Goal: Task Accomplishment & Management: Complete application form

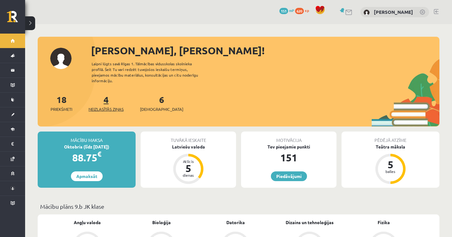
click at [95, 106] on span "Neizlasītās ziņas" at bounding box center [106, 109] width 35 height 6
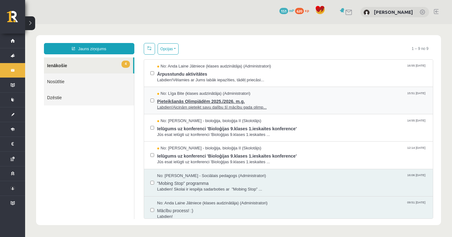
click at [301, 103] on span "Pieteikšanās Olimpiādēm 2025./2026. m.g." at bounding box center [292, 101] width 270 height 8
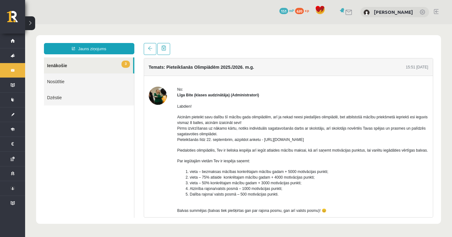
click at [96, 64] on link "3 Ienākošie" at bounding box center [88, 65] width 89 height 16
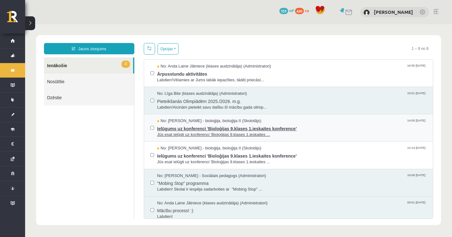
click at [297, 134] on span "Jūs esat ielūgti uz konferenci 'Bioloģijas 9.klases 1.ieskaites ..." at bounding box center [292, 135] width 270 height 6
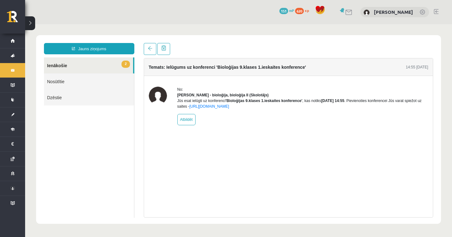
click at [92, 62] on link "2 Ienākošie" at bounding box center [88, 65] width 89 height 16
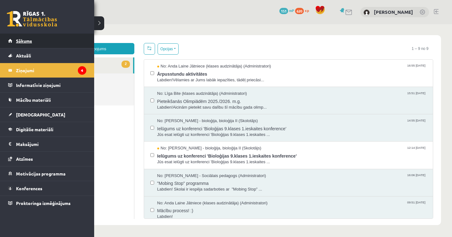
click at [16, 41] on link "Sākums" at bounding box center [47, 41] width 78 height 14
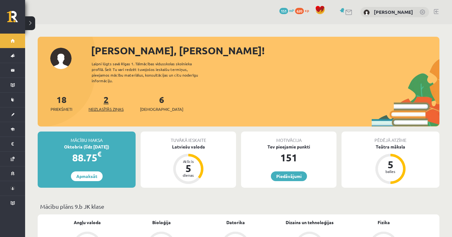
click at [108, 98] on link "2 Neizlasītās ziņas" at bounding box center [106, 103] width 35 height 19
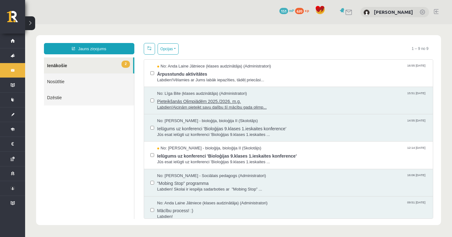
click at [304, 97] on span "Pieteikšanās Olimpiādēm 2025./2026. m.g." at bounding box center [292, 101] width 270 height 8
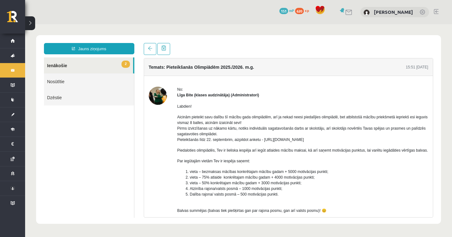
click at [104, 63] on link "2 Ienākošie" at bounding box center [88, 65] width 89 height 16
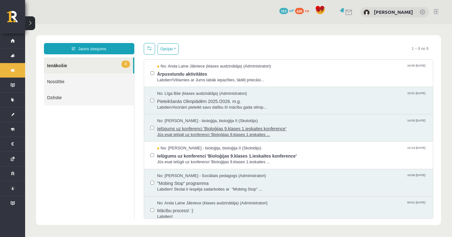
click at [312, 124] on span "Ielūgums uz konferenci 'Bioloģijas 9.klases 1.ieskaites konference'" at bounding box center [292, 128] width 270 height 8
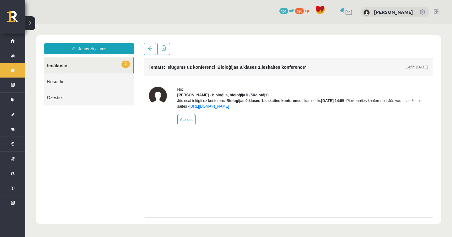
click at [83, 65] on link "2 Ienākošie" at bounding box center [88, 65] width 89 height 16
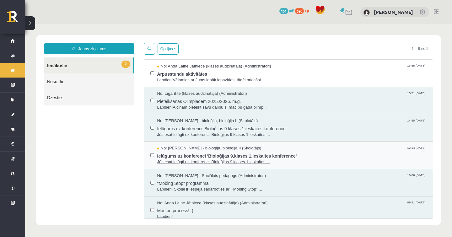
click at [337, 159] on span "Jūs esat ielūgti uz konferenci 'Bioloģijas 9.klases 1.ieskaites ..." at bounding box center [292, 162] width 270 height 6
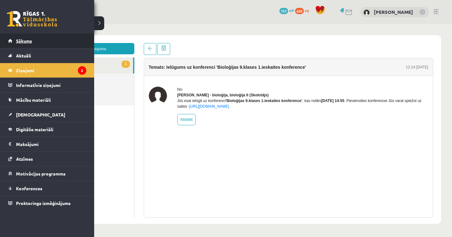
click at [32, 45] on link "Sākums" at bounding box center [47, 41] width 78 height 14
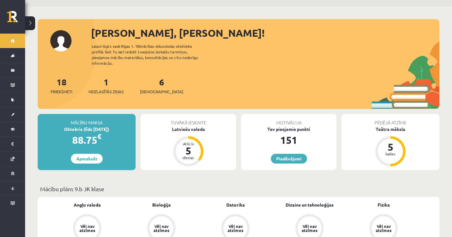
scroll to position [13, 0]
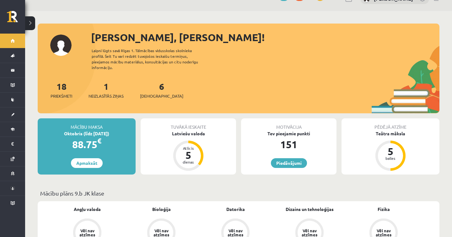
drag, startPoint x: 98, startPoint y: 111, endPoint x: 77, endPoint y: 110, distance: 21.1
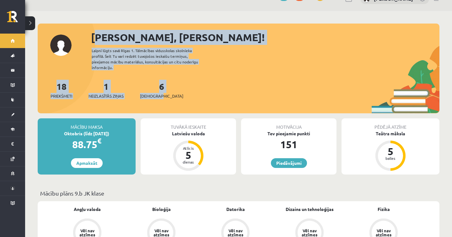
drag, startPoint x: 201, startPoint y: 92, endPoint x: 89, endPoint y: 30, distance: 127.6
click at [89, 30] on div "[PERSON_NAME], [PERSON_NAME]! Laipni lūgts savā Rīgas 1. Tālmācības vidusskolas…" at bounding box center [239, 71] width 402 height 83
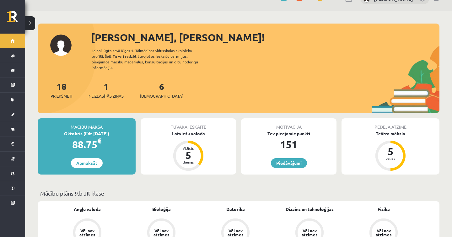
click at [91, 130] on div "Oktobris (līdz [DATE])" at bounding box center [87, 133] width 98 height 7
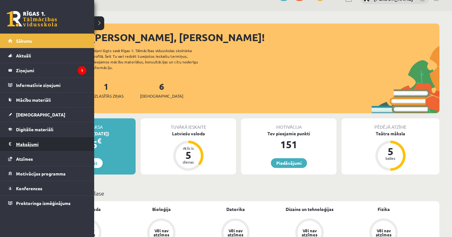
click at [23, 143] on legend "Maksājumi 0" at bounding box center [51, 144] width 70 height 14
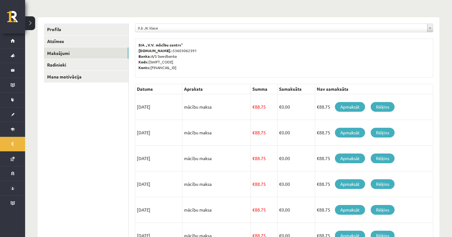
scroll to position [65, 0]
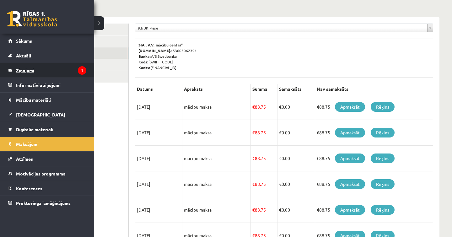
click at [37, 68] on legend "Ziņojumi 1" at bounding box center [51, 70] width 70 height 14
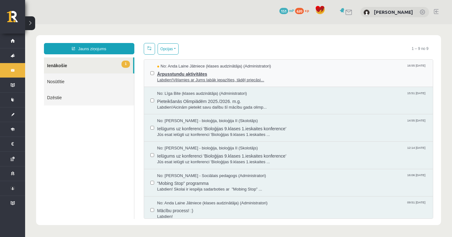
click at [305, 79] on span "Labdien!Vēlamies ar Jums labāk iepazīties, tādēļ priecāsi..." at bounding box center [292, 80] width 270 height 6
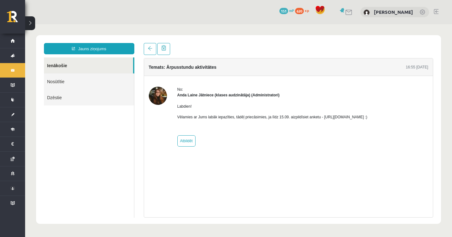
click at [165, 95] on img at bounding box center [158, 96] width 18 height 18
drag, startPoint x: 333, startPoint y: 116, endPoint x: 367, endPoint y: 118, distance: 33.9
click at [368, 118] on p "Vēlamies ar Jums labāk iepazīties, tādēļ priecāsimies, ja līdz 15.09. aizpildīs…" at bounding box center [272, 117] width 190 height 6
drag, startPoint x: 332, startPoint y: 116, endPoint x: 406, endPoint y: 118, distance: 73.8
click at [368, 118] on p "Vēlamies ar Jums labāk iepazīties, tādēļ priecāsimies, ja līdz 15.09. aizpildīs…" at bounding box center [272, 117] width 190 height 6
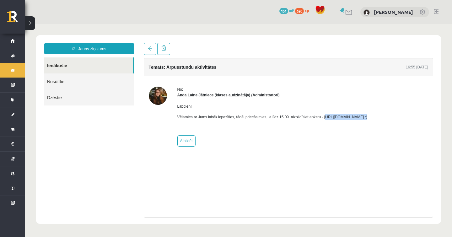
copy p "https://forms.gle/mVxkUEapGFxHM7hU7"
click at [163, 96] on img at bounding box center [158, 96] width 18 height 18
click at [199, 96] on strong "Anda Laine Jātniece (klases audzinātāja) (Administratori)" at bounding box center [228, 95] width 102 height 4
click at [153, 46] on link at bounding box center [150, 49] width 13 height 12
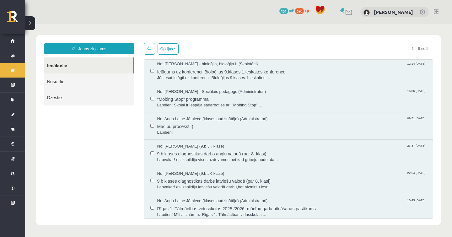
scroll to position [84, 0]
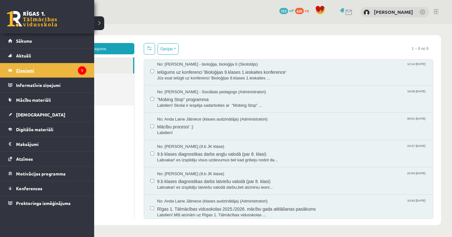
click at [30, 66] on legend "Ziņojumi 1" at bounding box center [51, 70] width 70 height 14
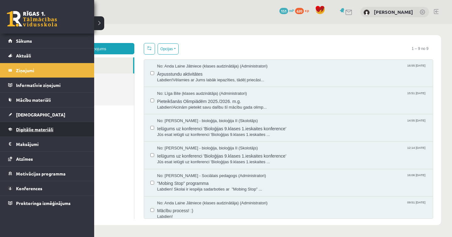
scroll to position [0, 0]
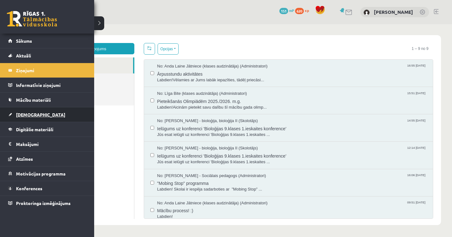
click at [45, 111] on link "[DEMOGRAPHIC_DATA]" at bounding box center [47, 114] width 78 height 14
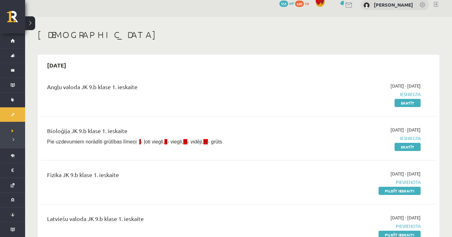
scroll to position [9, 0]
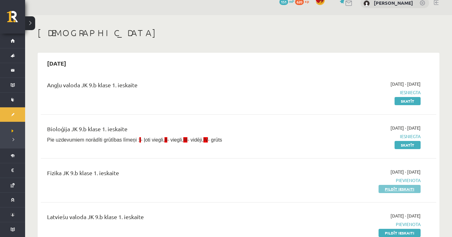
click at [406, 191] on link "Pildīt ieskaiti" at bounding box center [400, 189] width 42 height 8
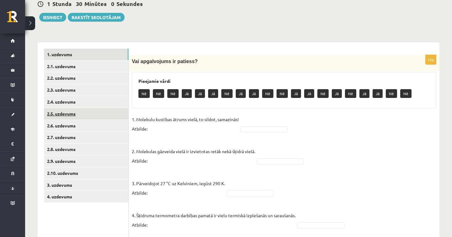
scroll to position [72, 0]
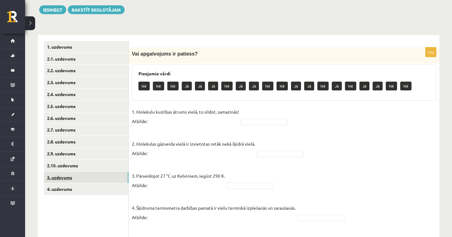
click at [95, 176] on link "3. uzdevums" at bounding box center [86, 178] width 84 height 12
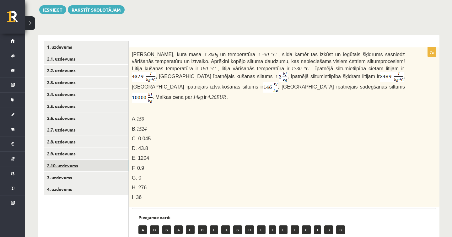
click at [95, 160] on link "2.10. uzdevums" at bounding box center [86, 166] width 84 height 12
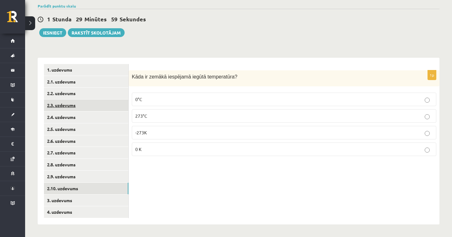
scroll to position [46, 0]
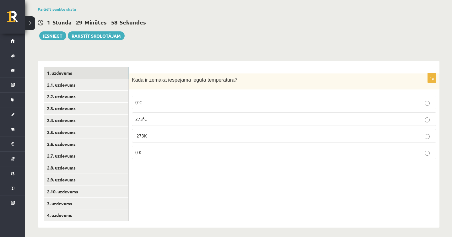
click at [96, 73] on link "1. uzdevums" at bounding box center [86, 73] width 84 height 12
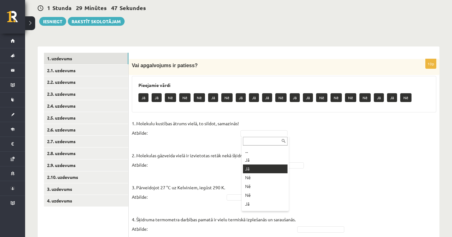
scroll to position [8, 0]
drag, startPoint x: 135, startPoint y: 124, endPoint x: 152, endPoint y: 132, distance: 19.5
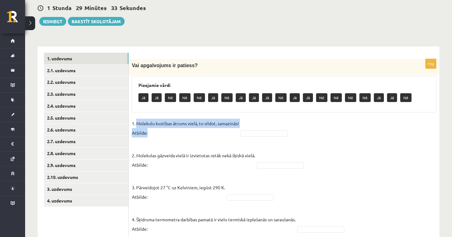
drag, startPoint x: 137, startPoint y: 124, endPoint x: 173, endPoint y: 132, distance: 37.3
click at [173, 132] on p "1. Molekulu kustības ātrums vielā, to sildot, samazinās! Atbilde:" at bounding box center [185, 128] width 107 height 19
copy p "Molekulu kustības ātrums vielā, to sildot, samazinās! Atbilde:"
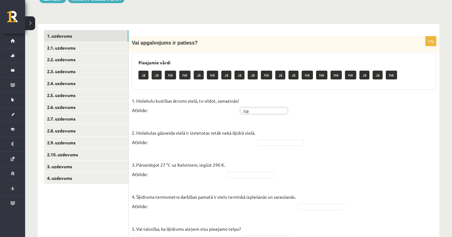
scroll to position [83, 0]
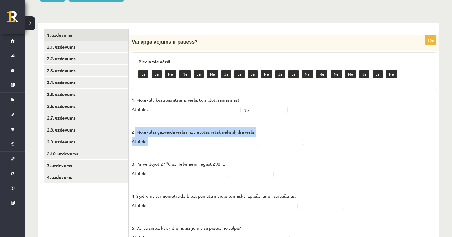
drag, startPoint x: 135, startPoint y: 130, endPoint x: 161, endPoint y: 138, distance: 27.4
click at [161, 138] on p "2. Molekulas gāzveida vielā ir izvietotas retāk nekā šķidrā vielā. Atbilde:" at bounding box center [193, 132] width 123 height 28
copy p "Molekulas gāzveida vielā ir izvietotas retāk nekā šķidrā vielā. Atbilde:"
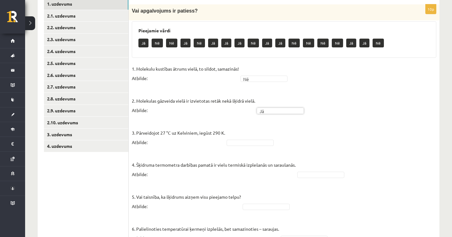
scroll to position [115, 0]
drag, startPoint x: 137, startPoint y: 133, endPoint x: 159, endPoint y: 140, distance: 22.8
click at [159, 140] on p "3. Pārveidojot 27 °C uz Kelviniem, iegūst 290 K. Atbilde:" at bounding box center [178, 132] width 93 height 28
copy p "Pārveidojot 27 °C uz Kelviniem, iegūst 290 K. Atbilde:"
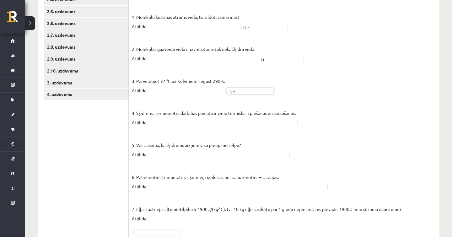
scroll to position [168, 0]
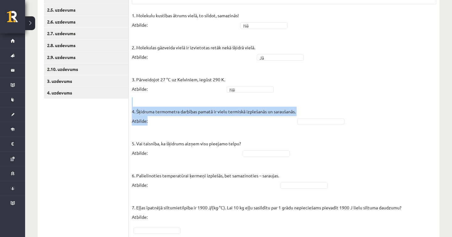
drag, startPoint x: 131, startPoint y: 109, endPoint x: 152, endPoint y: 121, distance: 23.3
click at [152, 121] on div "10p Vai apgalvojums ir patiess? Pieejamie vārdi Jā Nē Jā Nē Jā Jā Jā Nē Jā Jā N…" at bounding box center [284, 152] width 311 height 402
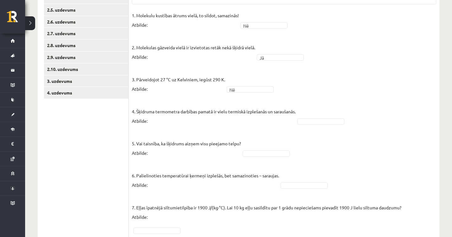
click at [177, 121] on p "4. Šķidruma termometra darbības pamatā ir vielu termiskā izplešanās un saraušan…" at bounding box center [214, 111] width 164 height 28
drag, startPoint x: 136, startPoint y: 140, endPoint x: 151, endPoint y: 152, distance: 19.5
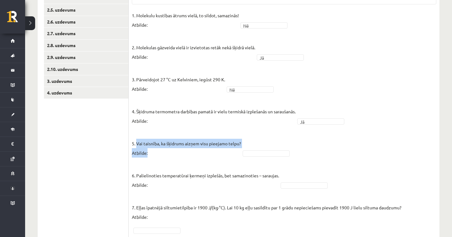
drag, startPoint x: 150, startPoint y: 156, endPoint x: 136, endPoint y: 145, distance: 18.3
click at [136, 145] on p "5. Vai taisnība, ka šķidrums aizņem visu pieejamo telpu? Atbilde:" at bounding box center [186, 143] width 109 height 28
copy p "Vai taisnība, ka šķidrums aizņem visu pieejamo telpu? Atbilde:"
click at [269, 149] on fieldset "1. Molekulu kustības ātrums vielā, to sildot, samazinās! Atbilde: Nē ** 2. Mole…" at bounding box center [284, 180] width 304 height 339
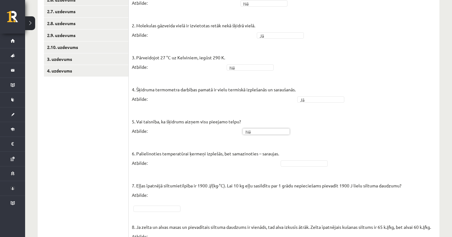
scroll to position [199, 0]
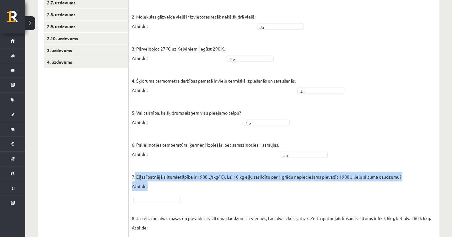
drag, startPoint x: 135, startPoint y: 174, endPoint x: 159, endPoint y: 187, distance: 26.7
click at [159, 187] on p "7. Eļļas īpatnējā siltumietilpība ir 1900 J/(kg∙°C). Lai 10 kg eļļu sasildītu p…" at bounding box center [267, 177] width 270 height 28
copy p "Eļļas īpatnējā siltumietilpība ir 1900 J/(kg∙°C). Lai 10 kg eļļu sasildītu par …"
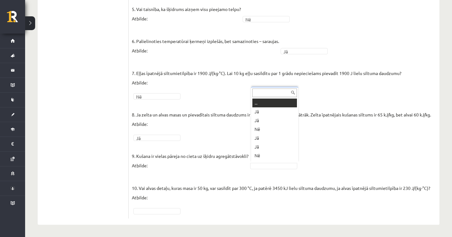
scroll to position [8, 0]
click at [138, 218] on div "10p Vai apgalvojums ir patiess? Pieejamie vārdi Jā Nē Jā Jā Nē Nē Nē Nē Jā Jā N…" at bounding box center [284, 18] width 311 height 402
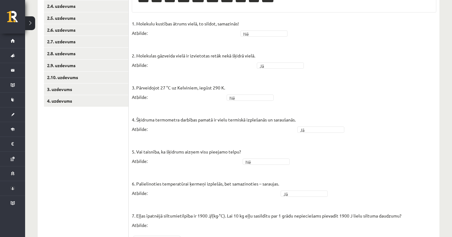
scroll to position [0, 0]
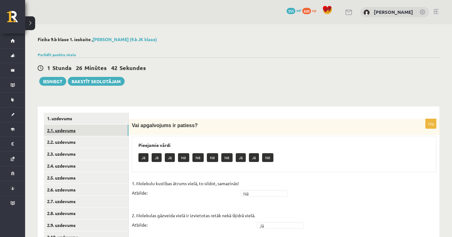
click at [73, 132] on link "2.1. uzdevums" at bounding box center [86, 131] width 84 height 12
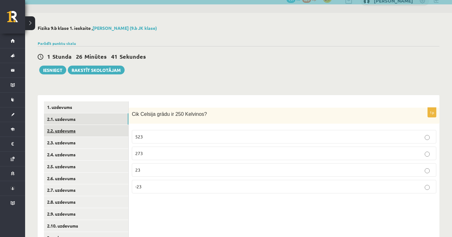
scroll to position [12, 0]
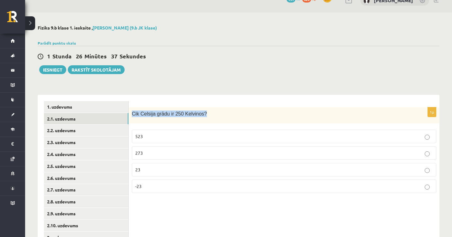
drag, startPoint x: 132, startPoint y: 113, endPoint x: 215, endPoint y: 113, distance: 82.9
click at [215, 113] on p "Cik Celsija grādu ir 250 Kelvinos?" at bounding box center [268, 113] width 273 height 7
copy span "Cik Celsija grādu ir 250 Kelvinos?"
click at [184, 170] on p "23" at bounding box center [284, 169] width 298 height 7
click at [184, 182] on label "-23" at bounding box center [284, 186] width 304 height 13
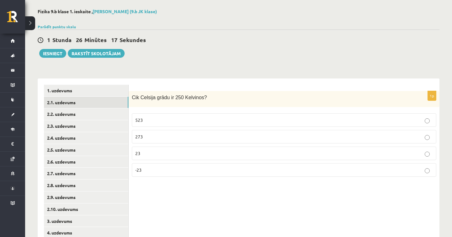
scroll to position [46, 0]
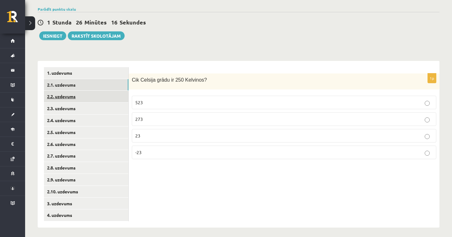
click at [96, 95] on link "2.2. uzdevums" at bounding box center [86, 97] width 84 height 12
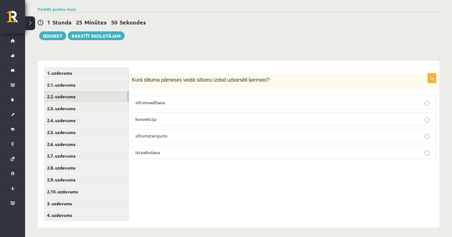
click at [170, 137] on p "siltumstarojums" at bounding box center [284, 135] width 298 height 7
click at [104, 108] on link "2.3. uzdevums" at bounding box center [86, 109] width 84 height 12
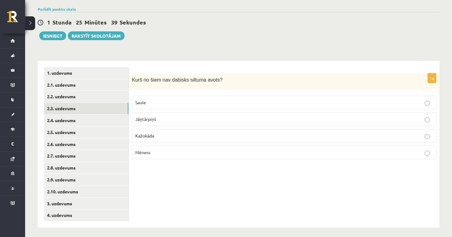
click at [157, 137] on p "Kažokāda" at bounding box center [284, 135] width 298 height 7
click at [120, 122] on link "2.4. uzdevums" at bounding box center [86, 121] width 84 height 12
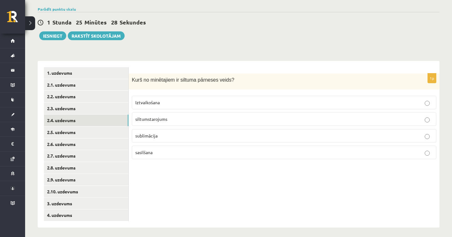
click at [174, 121] on p "siltumstarojums" at bounding box center [284, 119] width 298 height 7
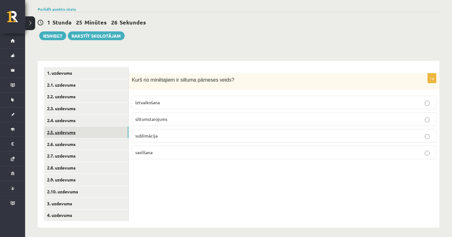
click at [112, 135] on link "2.5. uzdevums" at bounding box center [86, 132] width 84 height 12
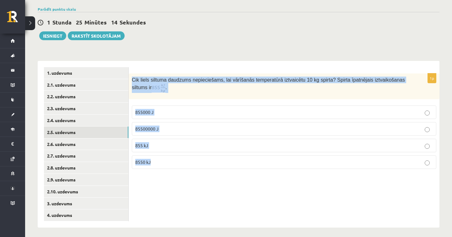
drag, startPoint x: 131, startPoint y: 80, endPoint x: 179, endPoint y: 167, distance: 99.2
click at [179, 167] on div "1p Cik liels siltuma daudzums nepieciešams, lai vārīšanās temperatūrā iztvaicēt…" at bounding box center [284, 123] width 311 height 100
copy div "Cik liels siltuma daudzums nepieciešams, lai vārīšanās temperatūrā iztvaicētu 1…"
click at [296, 158] on label "8550 kJ" at bounding box center [284, 161] width 304 height 13
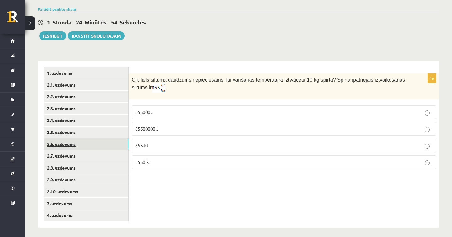
click at [126, 143] on link "2.6. uzdevums" at bounding box center [86, 144] width 84 height 12
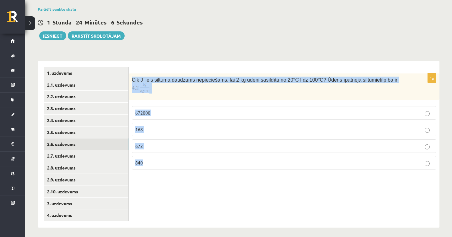
drag, startPoint x: 132, startPoint y: 77, endPoint x: 180, endPoint y: 173, distance: 107.2
click at [180, 173] on div "1p Cik J liels siltuma daudzums nepieciešams, lai 2 kg ūdeni sasildītu no 20°C …" at bounding box center [284, 123] width 311 height 101
copy div "Cik J liels siltuma daudzums nepieciešams, lai 2 kg ūdeni sasildītu no 20°C līd…"
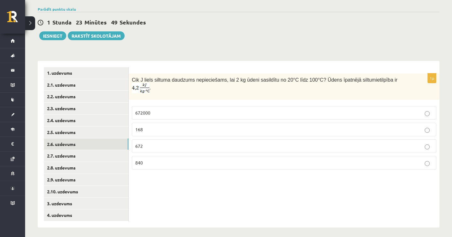
click at [208, 119] on label "672000" at bounding box center [284, 112] width 304 height 13
click at [120, 160] on ul "1. uzdevums 2.1. uzdevums 2.2. uzdevums 2.3. uzdevums 2.4. uzdevums 2.5. uzdevu…" at bounding box center [86, 144] width 85 height 154
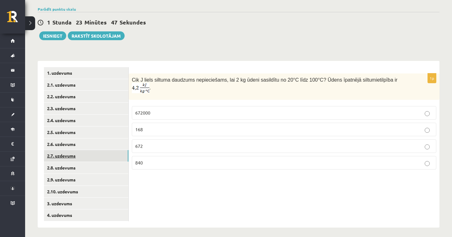
click at [120, 155] on link "2.7. uzdevums" at bounding box center [86, 156] width 84 height 12
click at [218, 118] on label "0,03" at bounding box center [284, 112] width 304 height 13
click at [185, 170] on fieldset "0,03 3 30 0,3" at bounding box center [284, 137] width 304 height 68
click at [186, 165] on p "0,3" at bounding box center [284, 162] width 298 height 7
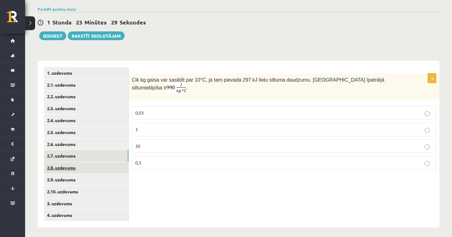
click at [55, 165] on link "2.8. uzdevums" at bounding box center [86, 168] width 84 height 12
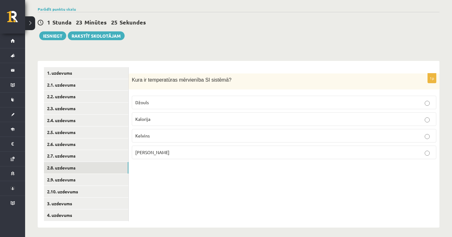
click at [166, 138] on p "Kelvins" at bounding box center [284, 135] width 298 height 7
click at [192, 149] on p "Celsija grāds" at bounding box center [284, 152] width 298 height 7
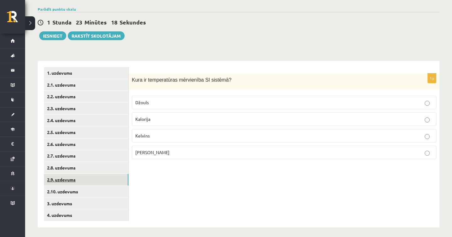
click at [82, 175] on link "2.9. uzdevums" at bounding box center [86, 180] width 84 height 12
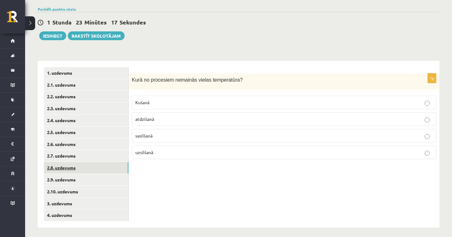
click at [100, 165] on link "2.8. uzdevums" at bounding box center [86, 168] width 84 height 12
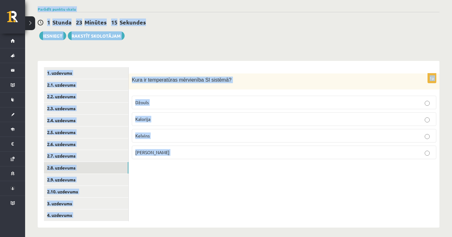
click at [145, 101] on span "Džouls" at bounding box center [141, 103] width 13 height 6
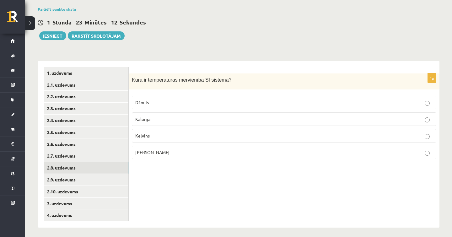
drag, startPoint x: 128, startPoint y: 75, endPoint x: 170, endPoint y: 151, distance: 86.8
click at [170, 151] on div "**********" at bounding box center [239, 144] width 402 height 167
click at [184, 157] on label "Celsija grāds" at bounding box center [284, 152] width 304 height 13
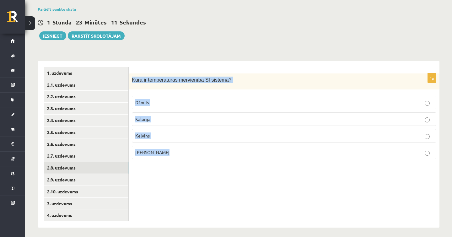
drag, startPoint x: 183, startPoint y: 164, endPoint x: 138, endPoint y: 70, distance: 104.0
click at [138, 70] on form "1p Kura ir temperatūras mērvienība SI sistēmā ? Džouls Kalorija Kelvins Celsija…" at bounding box center [284, 115] width 298 height 97
copy div "Kura ir temperatūras mērvienība SI sistēmā ? Džouls Kalorija Kelvins Celsija gr…"
click at [155, 138] on p "Kelvins" at bounding box center [284, 135] width 298 height 7
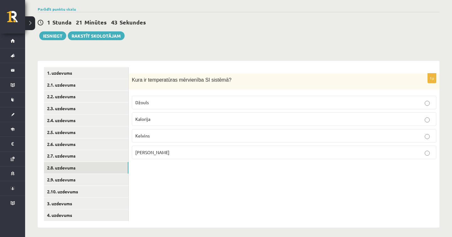
click at [146, 142] on label "Kelvins" at bounding box center [284, 135] width 304 height 13
click at [80, 186] on link "2.10. uzdevums" at bounding box center [86, 192] width 84 height 12
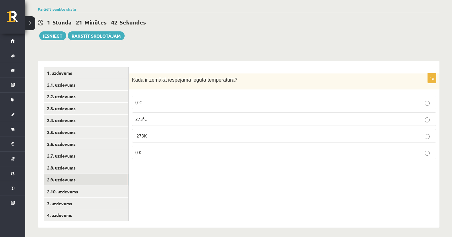
click at [81, 179] on link "2.9. uzdevums" at bounding box center [86, 180] width 84 height 12
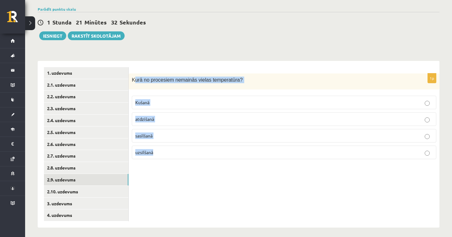
drag, startPoint x: 134, startPoint y: 78, endPoint x: 174, endPoint y: 154, distance: 85.8
click at [174, 154] on div "1p Kurā no procesiem nemainās vielas temperatūra? Kušanā atdzišanā sasilšanā uz…" at bounding box center [284, 118] width 311 height 91
copy div "urā no procesiem nemainās vielas temperatūra? Kušanā atdzišanā sasilšanā uzsilš…"
click at [250, 109] on label "Kušanā" at bounding box center [284, 102] width 304 height 13
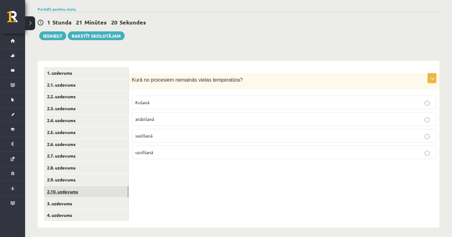
click at [93, 189] on link "2.10. uzdevums" at bounding box center [86, 192] width 84 height 12
click at [152, 137] on p "-273K" at bounding box center [284, 135] width 298 height 7
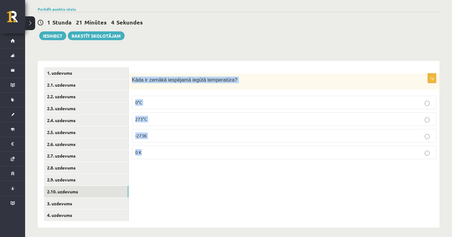
drag, startPoint x: 135, startPoint y: 73, endPoint x: 155, endPoint y: 157, distance: 85.9
click at [155, 157] on form "1p Kāda ir zemākā iespējamā iegūtā temperatūra? 0°C 273°C -273K 0 K" at bounding box center [284, 115] width 298 height 97
click at [157, 133] on p "-273K" at bounding box center [284, 135] width 298 height 7
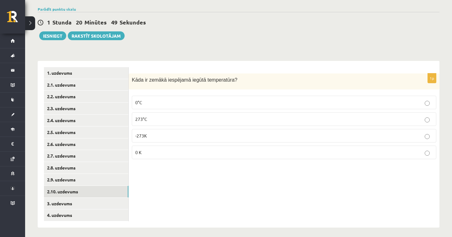
click at [147, 153] on p "0 K" at bounding box center [284, 152] width 298 height 7
click at [79, 198] on link "3. uzdevums" at bounding box center [86, 204] width 84 height 12
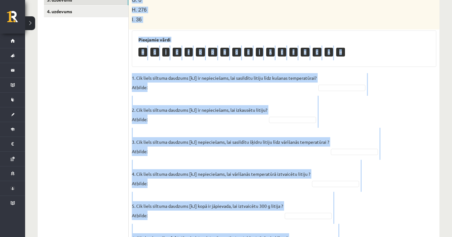
scroll to position [312, 0]
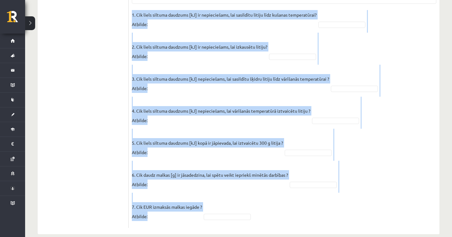
drag, startPoint x: 132, startPoint y: 49, endPoint x: 244, endPoint y: 217, distance: 201.9
click at [244, 217] on div "7p Litija klucīti, kura masa ir 300 g un temperatūra ir - 30 ° C , silda kamēr …" at bounding box center [284, 17] width 311 height 421
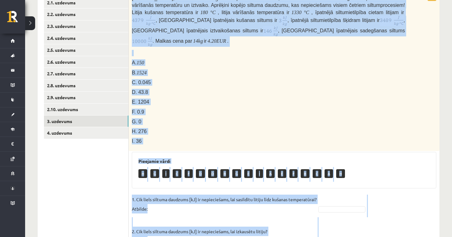
scroll to position [111, 0]
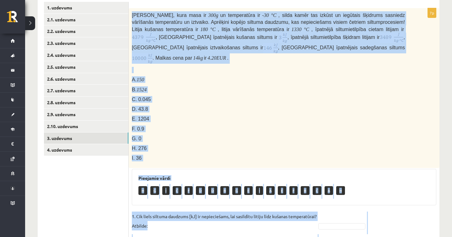
click at [315, 75] on div "Litija klucīti, kura masa ir 300 g un temperatūra ir - 30 ° C , silda kamēr tas…" at bounding box center [284, 88] width 311 height 160
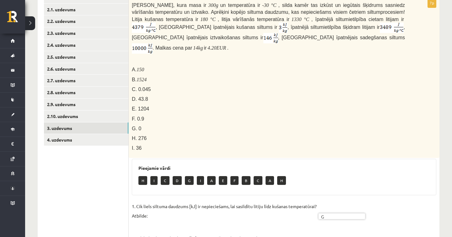
scroll to position [119, 0]
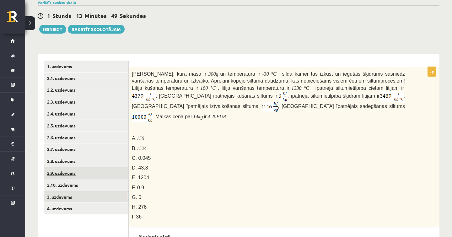
scroll to position [52, 0]
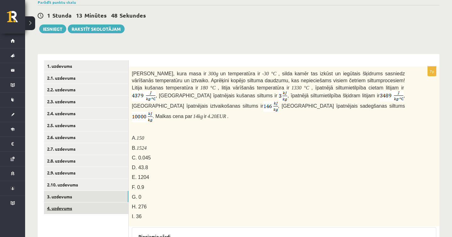
click at [87, 202] on link "4. uzdevums" at bounding box center [86, 208] width 84 height 12
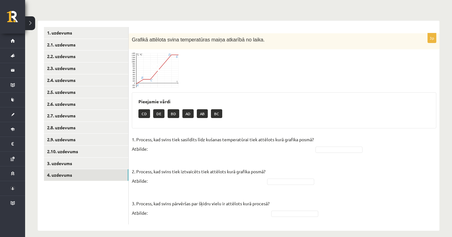
scroll to position [92, 0]
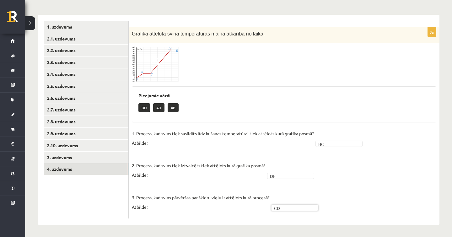
click at [161, 66] on img at bounding box center [155, 64] width 47 height 36
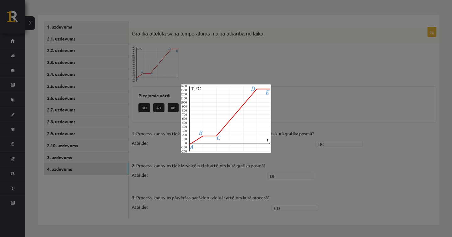
click at [283, 98] on div at bounding box center [226, 118] width 452 height 237
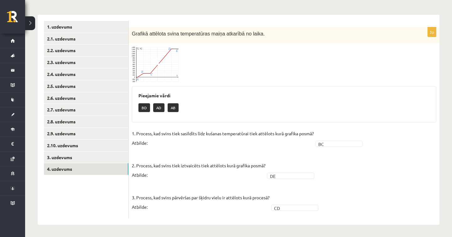
click at [155, 70] on img at bounding box center [155, 64] width 47 height 36
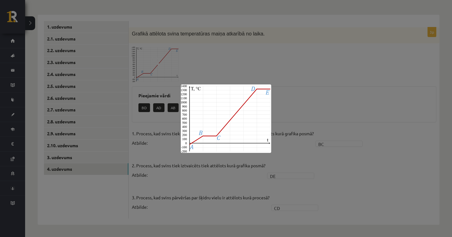
click at [325, 83] on div at bounding box center [226, 118] width 452 height 237
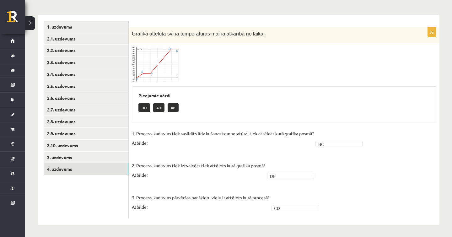
click at [153, 62] on span at bounding box center [156, 61] width 10 height 10
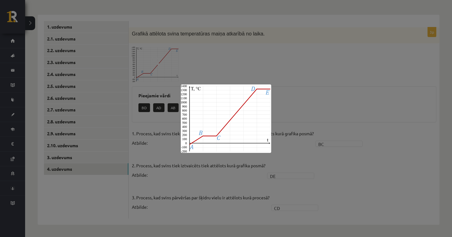
click at [315, 109] on div at bounding box center [226, 118] width 452 height 237
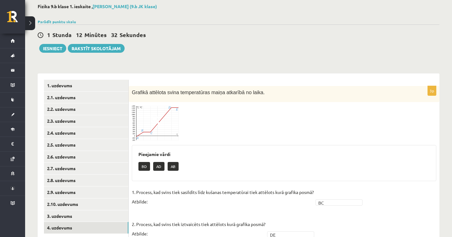
scroll to position [0, 0]
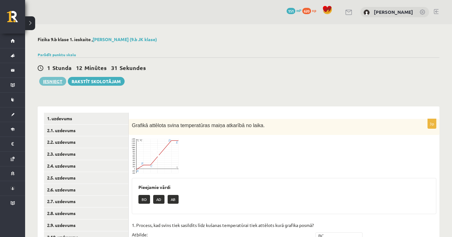
click at [56, 79] on button "Iesniegt" at bounding box center [52, 81] width 27 height 9
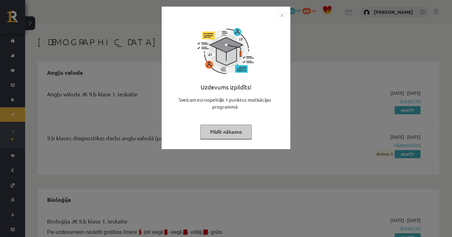
click at [241, 131] on button "Pildīt nākamo" at bounding box center [225, 132] width 51 height 14
